Goal: Transaction & Acquisition: Subscribe to service/newsletter

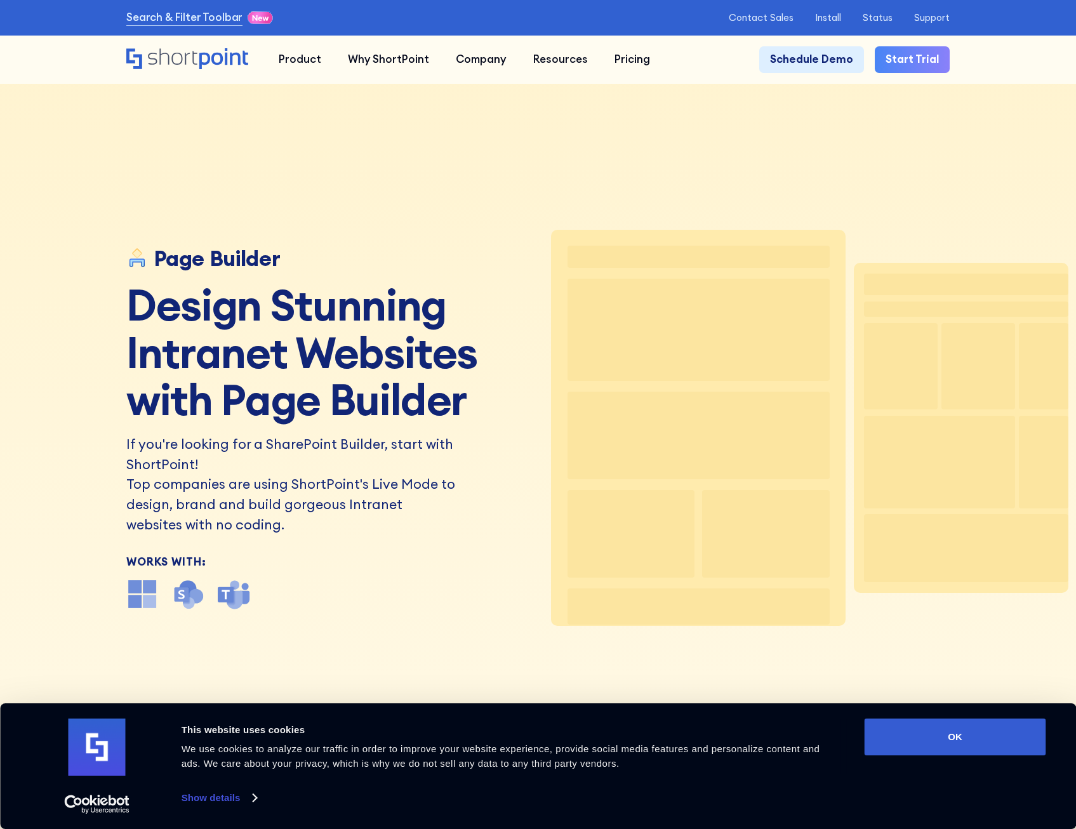
click at [912, 61] on link "Start Trial" at bounding box center [912, 59] width 75 height 27
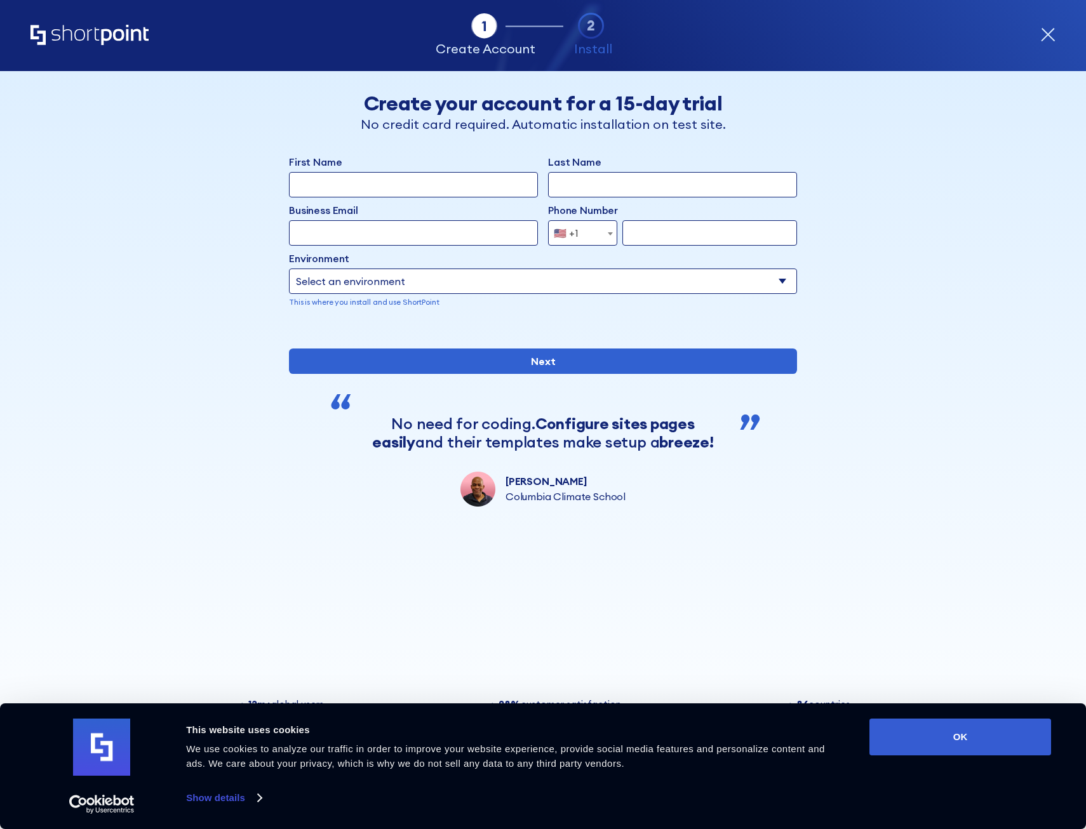
click at [387, 189] on input "First Name" at bounding box center [413, 184] width 249 height 25
type input "[PERSON_NAME]"
type input "Popovici"
type input "[PERSON_NAME][EMAIL_ADDRESS][PERSON_NAME][DOMAIN_NAME]"
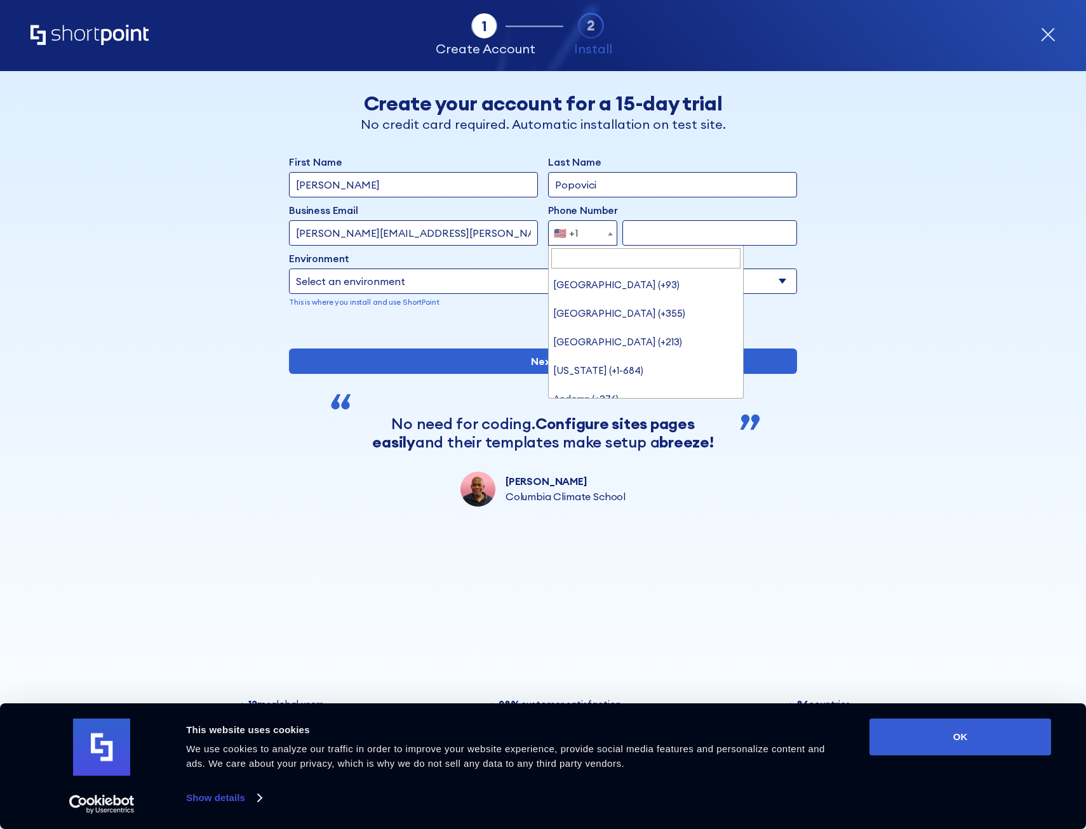
click at [573, 234] on div "🇺🇸 +1" at bounding box center [566, 232] width 25 height 25
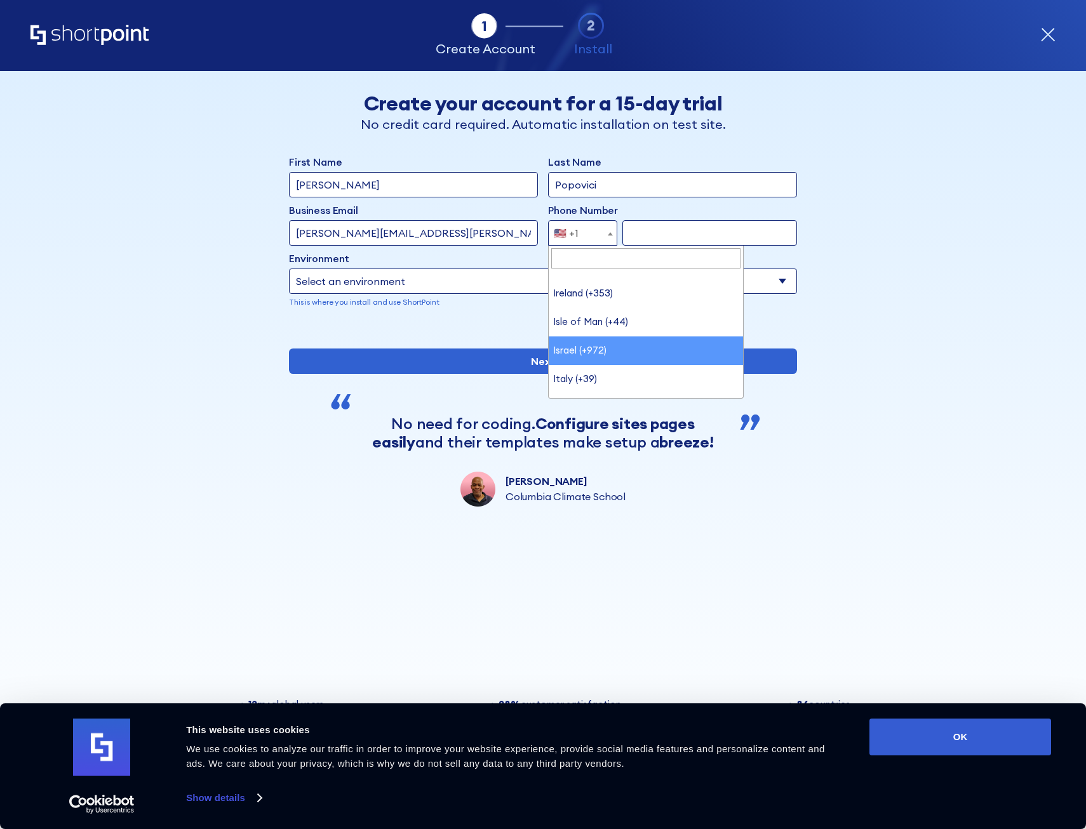
scroll to position [2869, 0]
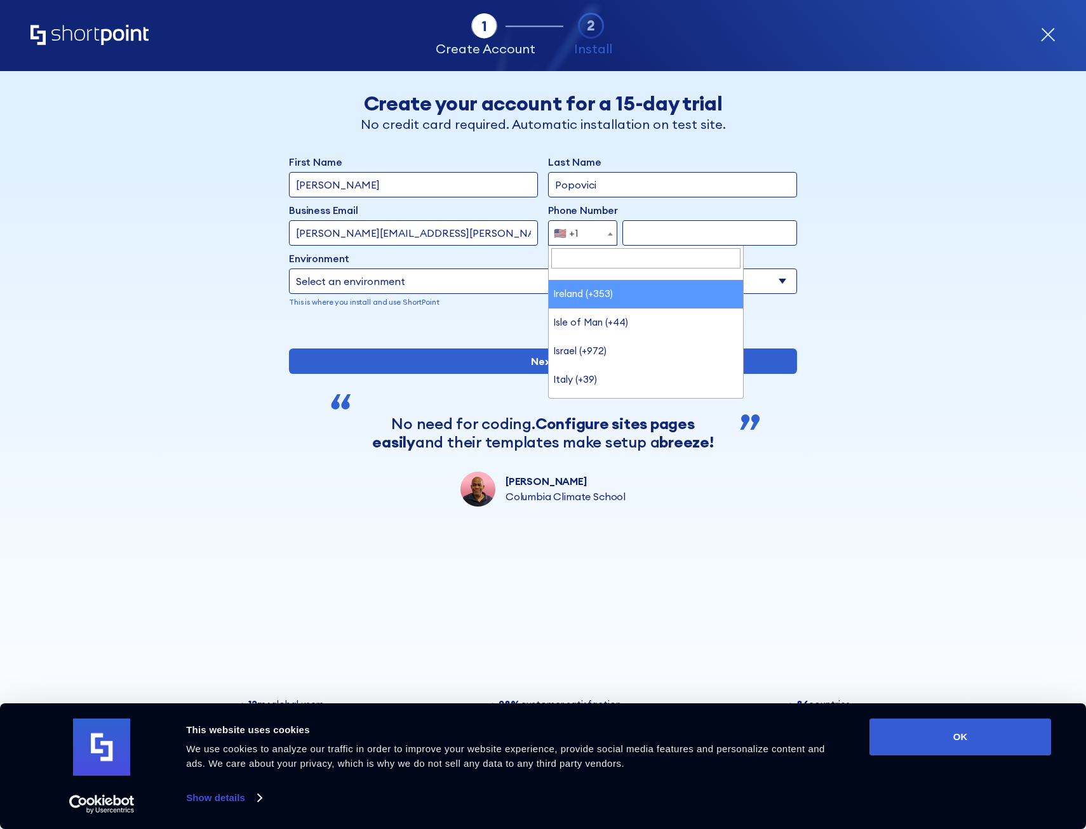
select select "+353"
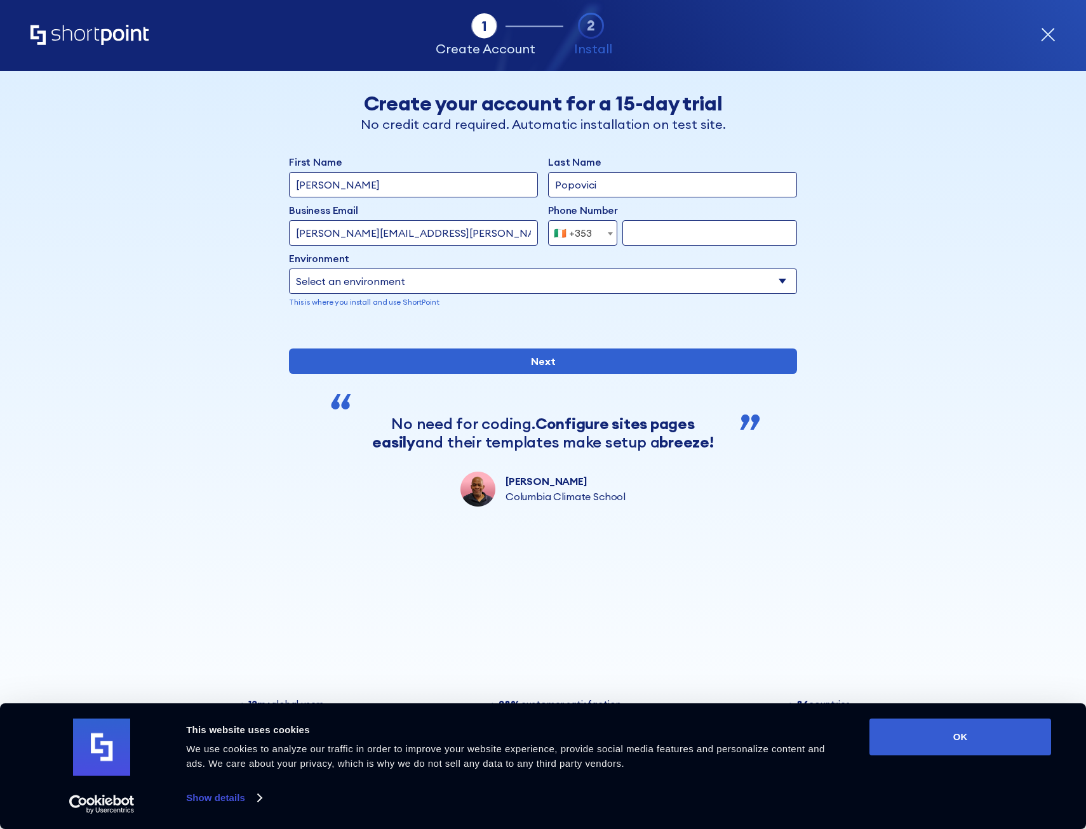
click at [637, 235] on input "form" at bounding box center [709, 232] width 175 height 25
type input "871413444"
click at [535, 272] on select "Select an environment Microsoft 365 SharePoint Online SharePoint 2019 (On-Premi…" at bounding box center [543, 281] width 508 height 25
select select "Microsoft 365"
click at [289, 269] on select "Select an environment Microsoft 365 SharePoint Online SharePoint 2019 (On-Premi…" at bounding box center [543, 281] width 508 height 25
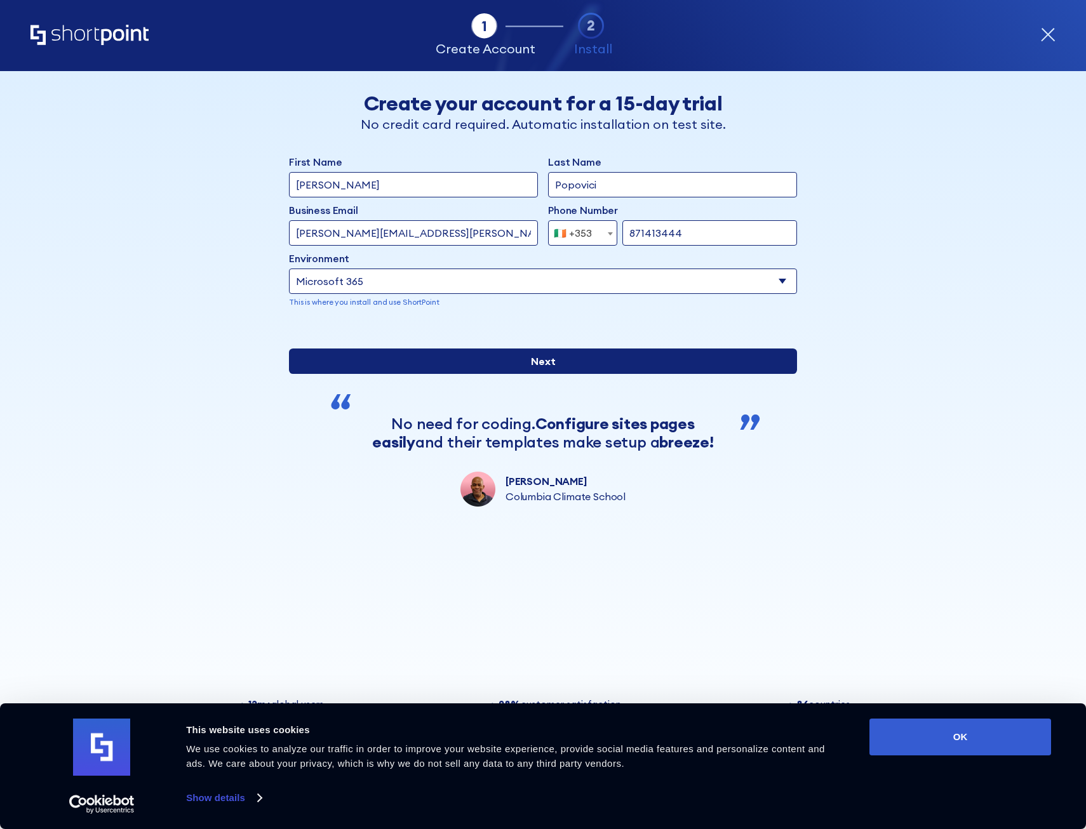
click at [490, 374] on input "Next" at bounding box center [543, 361] width 508 height 25
